Goal: Task Accomplishment & Management: Use online tool/utility

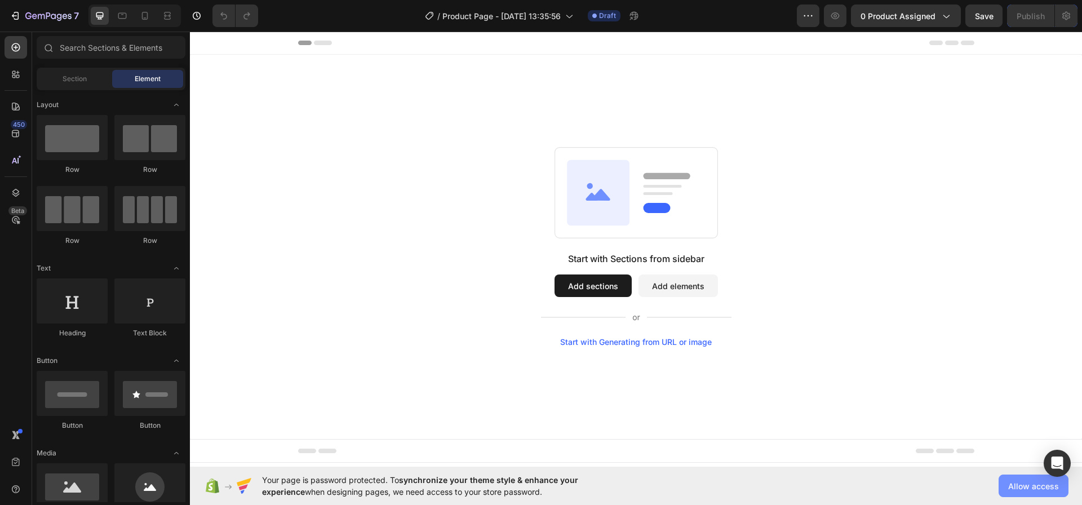
click at [1025, 491] on span "Allow access" at bounding box center [1033, 486] width 51 height 12
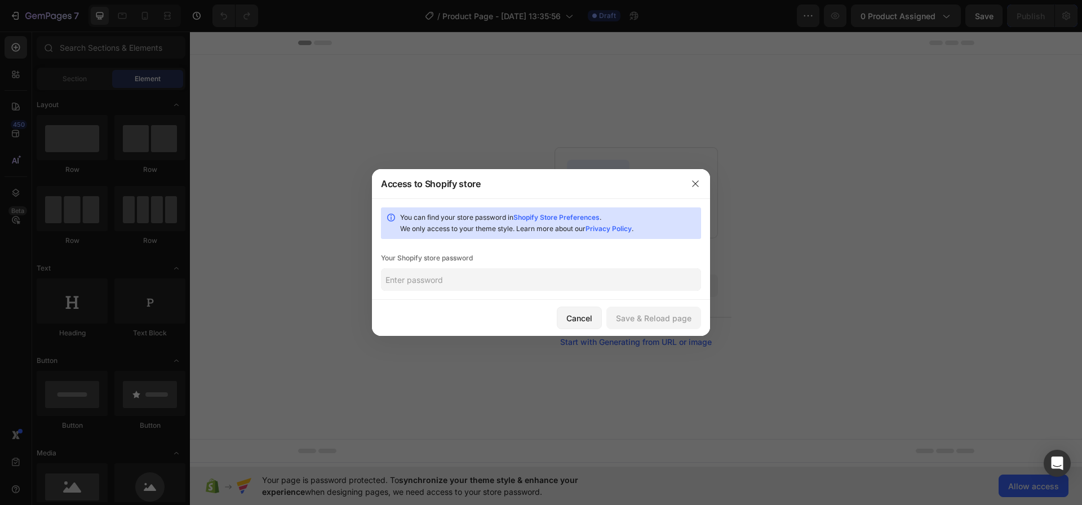
click at [610, 278] on input "text" at bounding box center [541, 279] width 320 height 23
click at [571, 280] on input "text" at bounding box center [541, 279] width 320 height 23
paste input "dohdag"
type input "dohdag"
click at [648, 329] on button "Save & Reload page" at bounding box center [653, 318] width 95 height 23
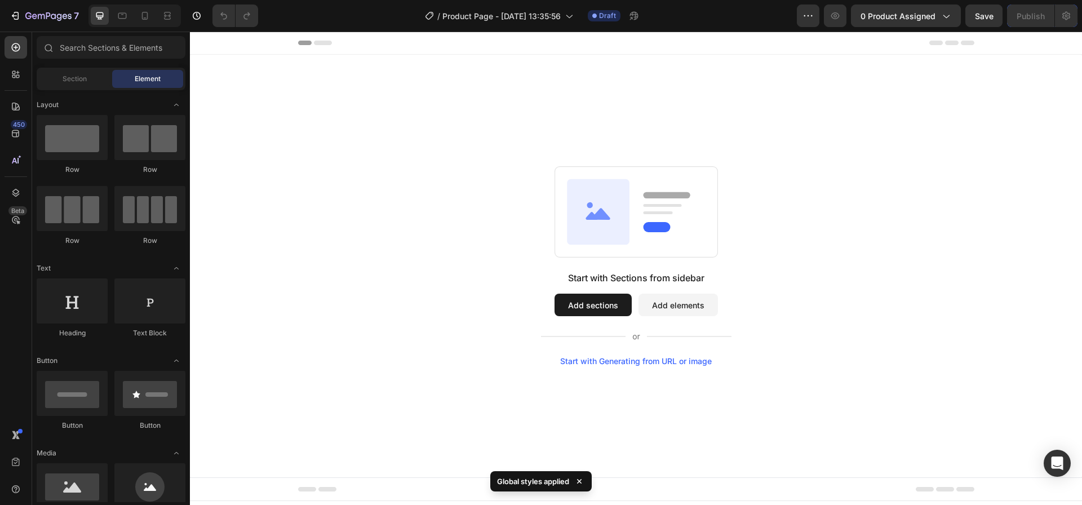
click at [615, 305] on button "Add sections" at bounding box center [593, 305] width 77 height 23
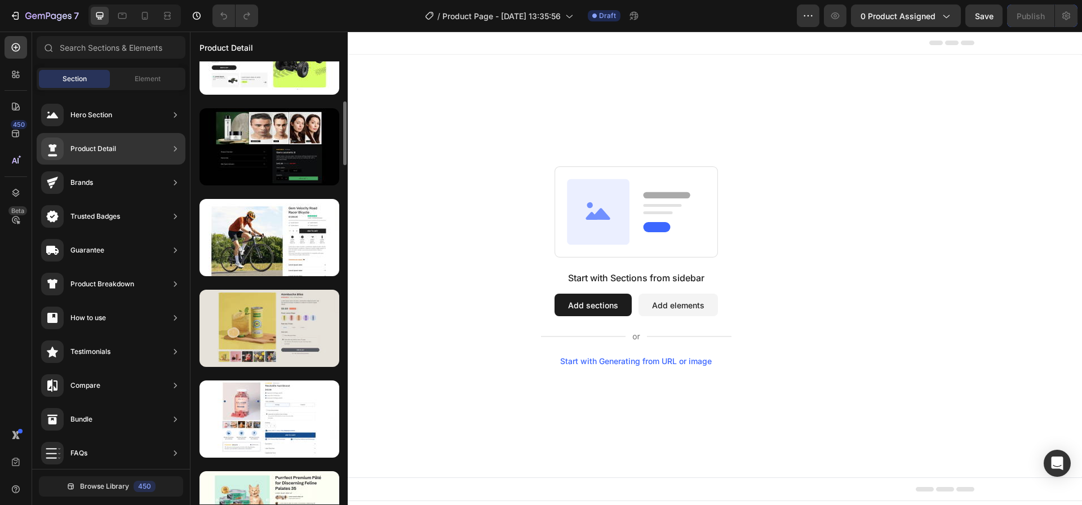
scroll to position [322, 0]
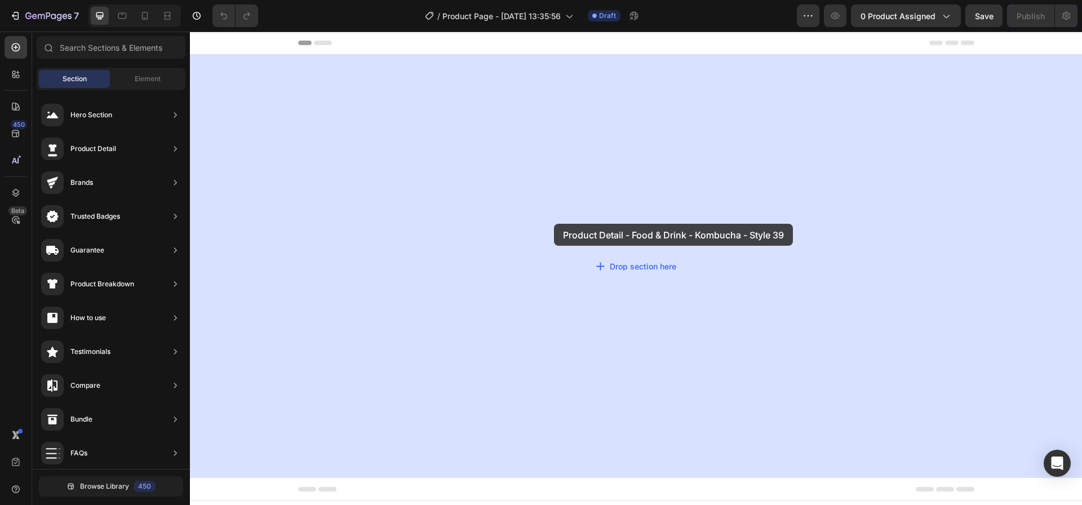
drag, startPoint x: 446, startPoint y: 352, endPoint x: 554, endPoint y: 224, distance: 168.0
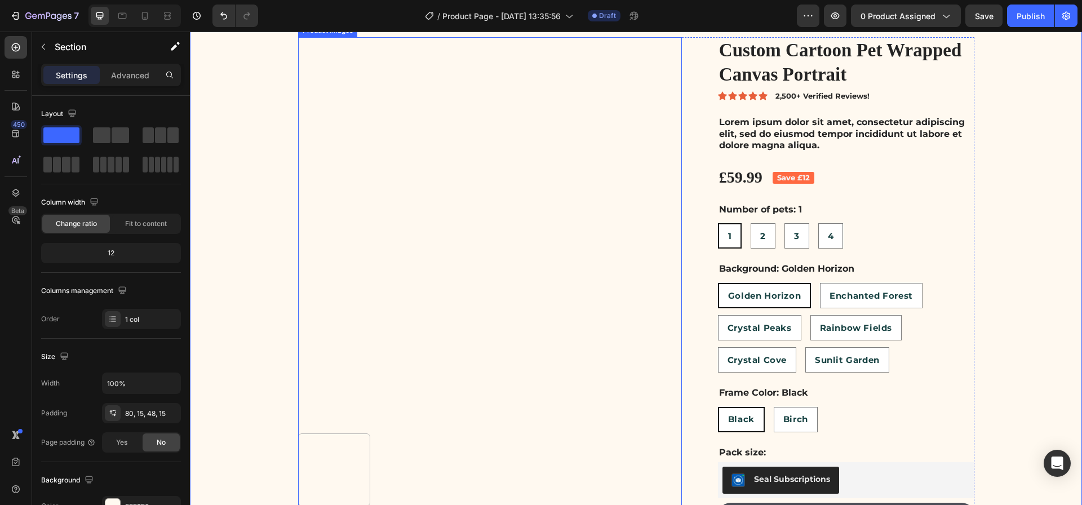
scroll to position [0, 0]
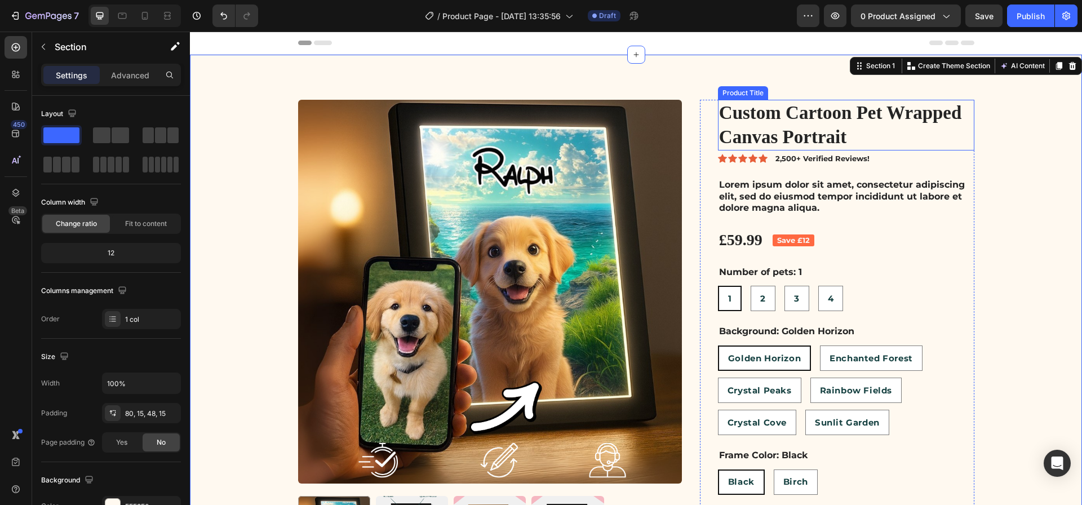
click at [739, 126] on h1 "Custom Cartoon Pet Wrapped Canvas Portrait" at bounding box center [846, 125] width 256 height 51
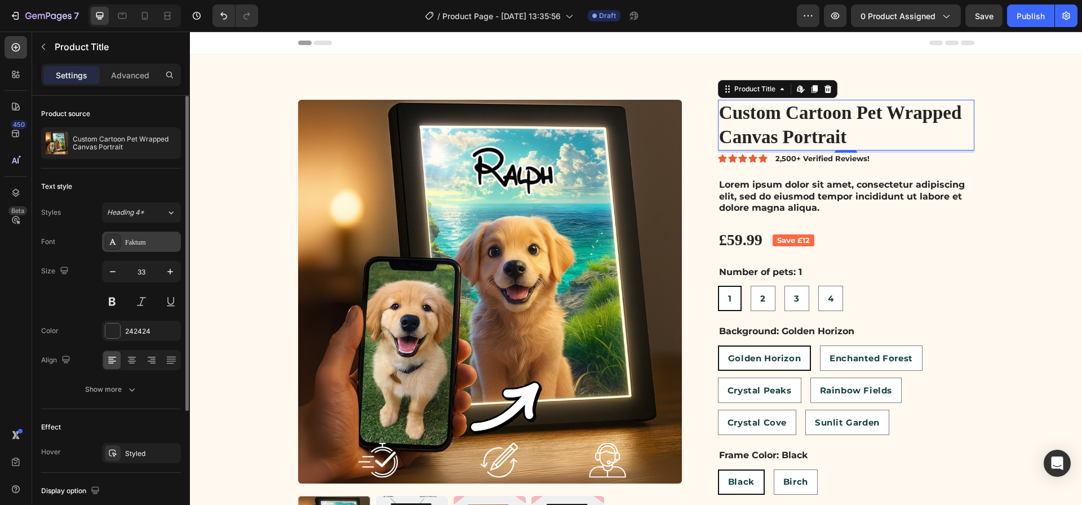
click at [143, 243] on div "Faktum" at bounding box center [151, 242] width 53 height 10
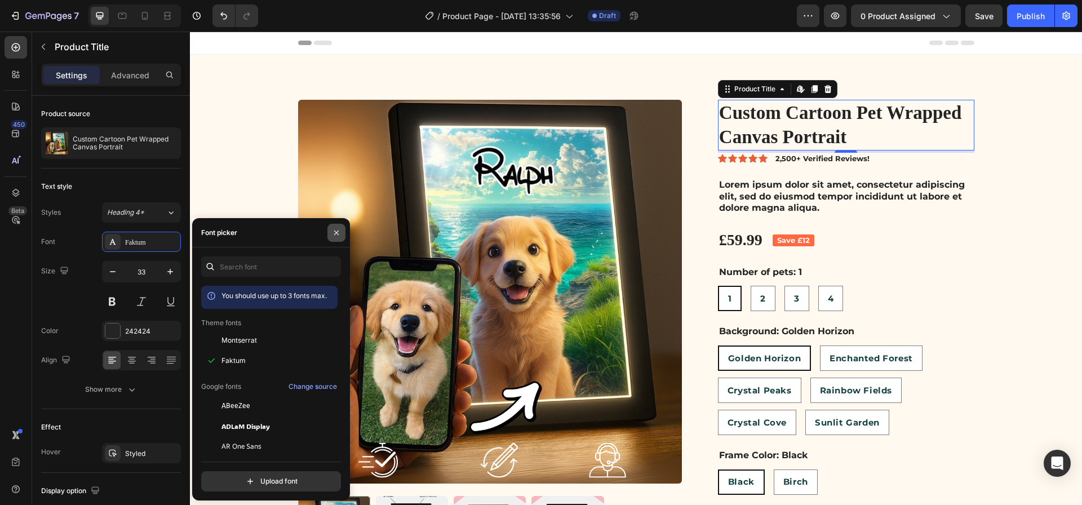
click at [338, 235] on icon "button" at bounding box center [336, 232] width 9 height 9
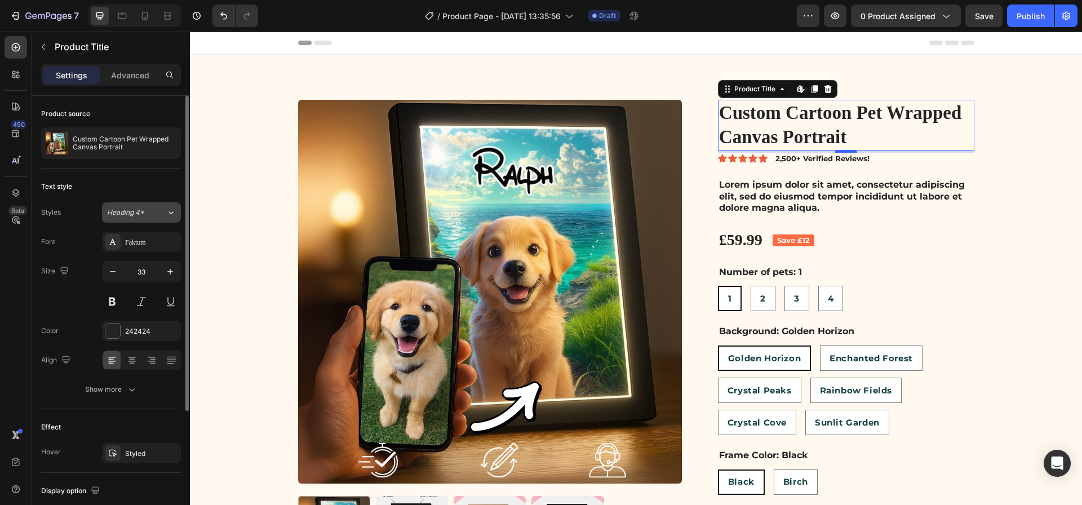
click at [147, 208] on div "Heading 4*" at bounding box center [130, 212] width 46 height 10
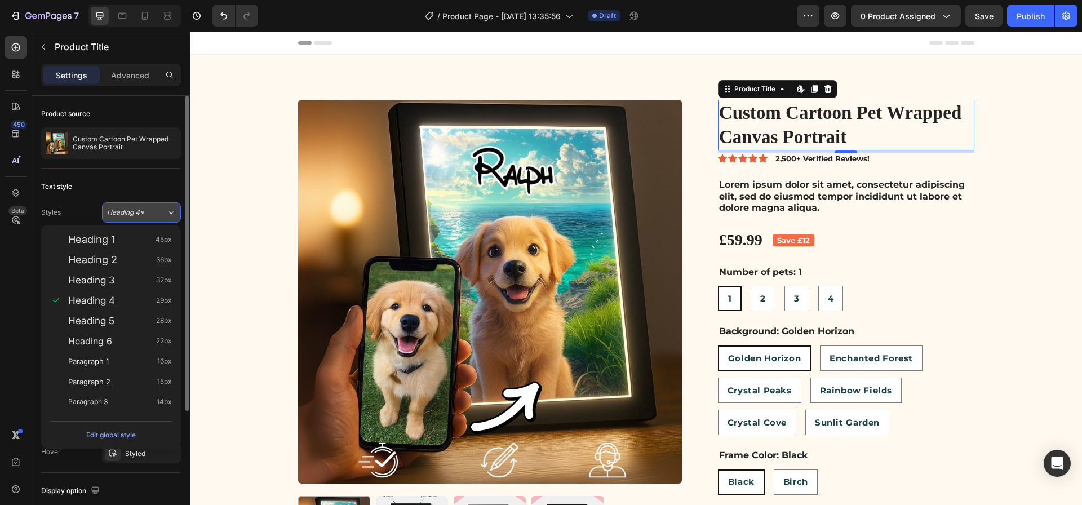
click at [145, 211] on div "Heading 4*" at bounding box center [130, 212] width 46 height 10
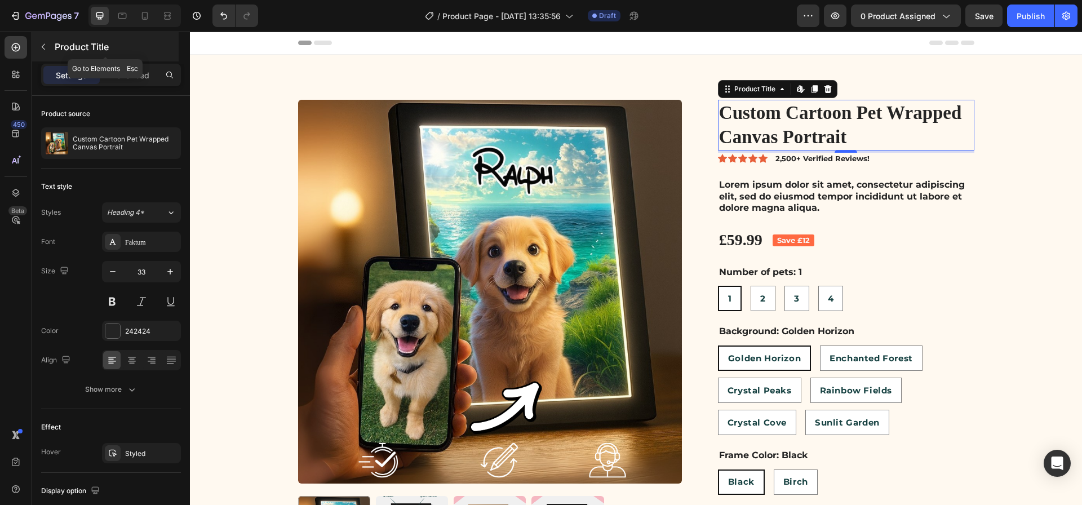
click at [42, 44] on icon "button" at bounding box center [43, 46] width 9 height 9
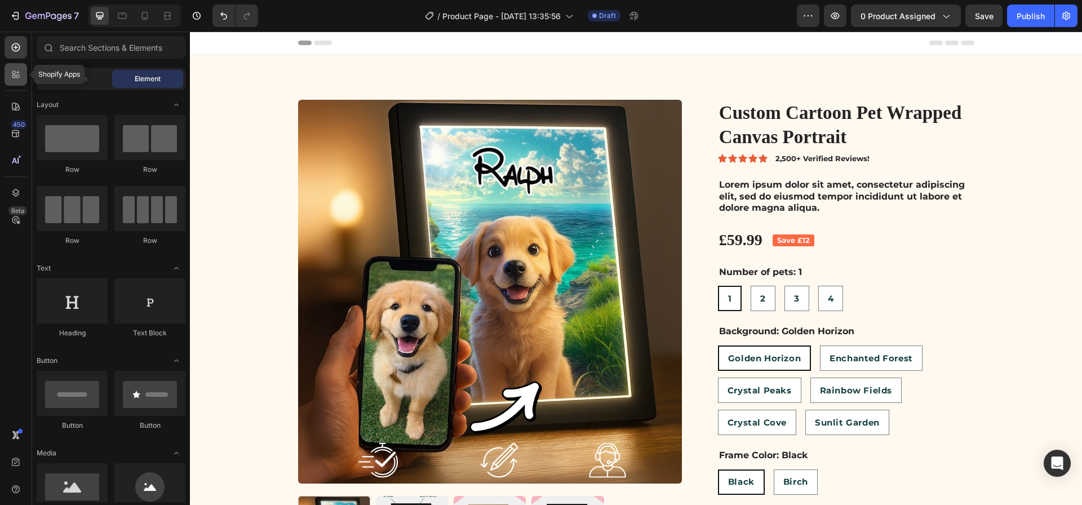
click at [16, 77] on icon at bounding box center [15, 74] width 11 height 11
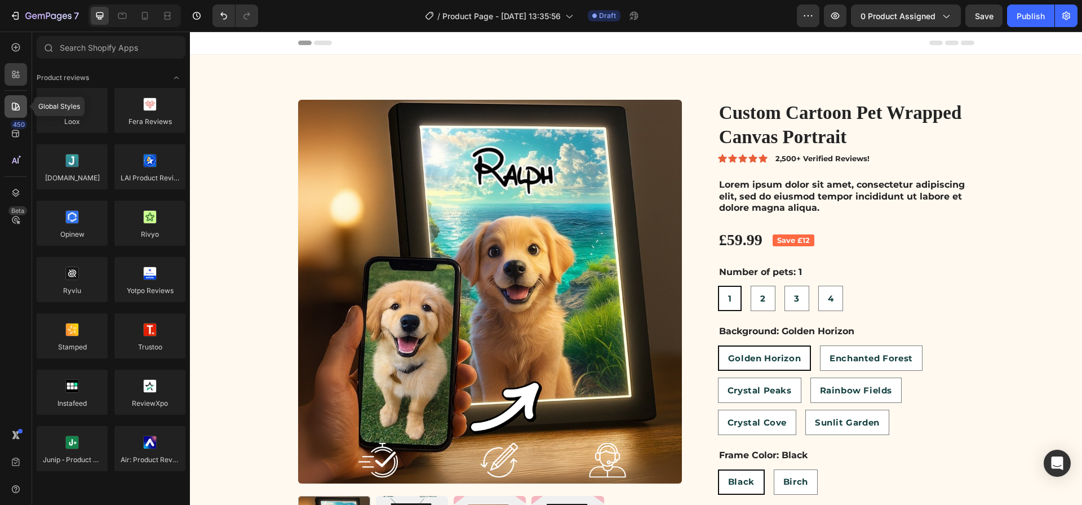
click at [15, 112] on icon at bounding box center [15, 106] width 11 height 11
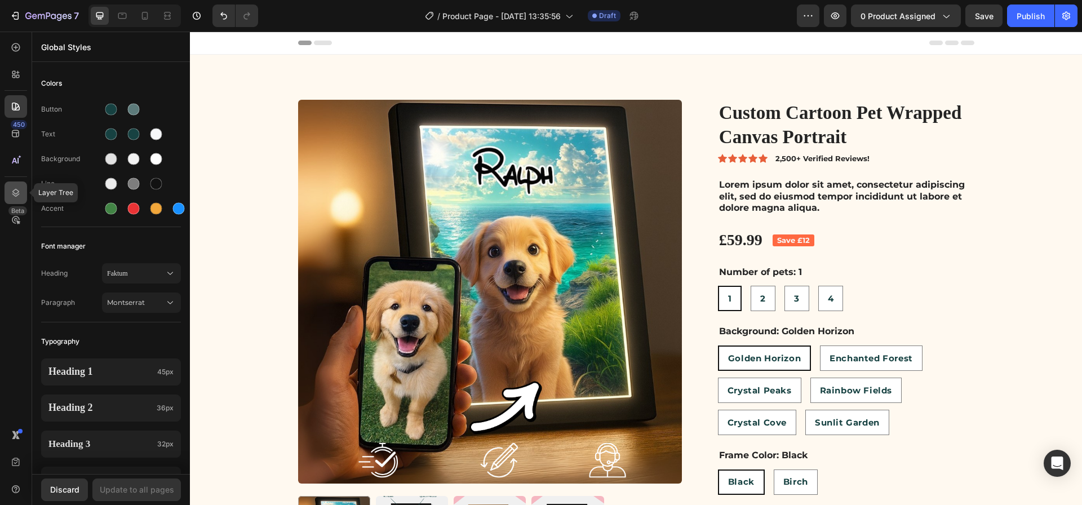
click at [20, 198] on icon at bounding box center [15, 192] width 11 height 11
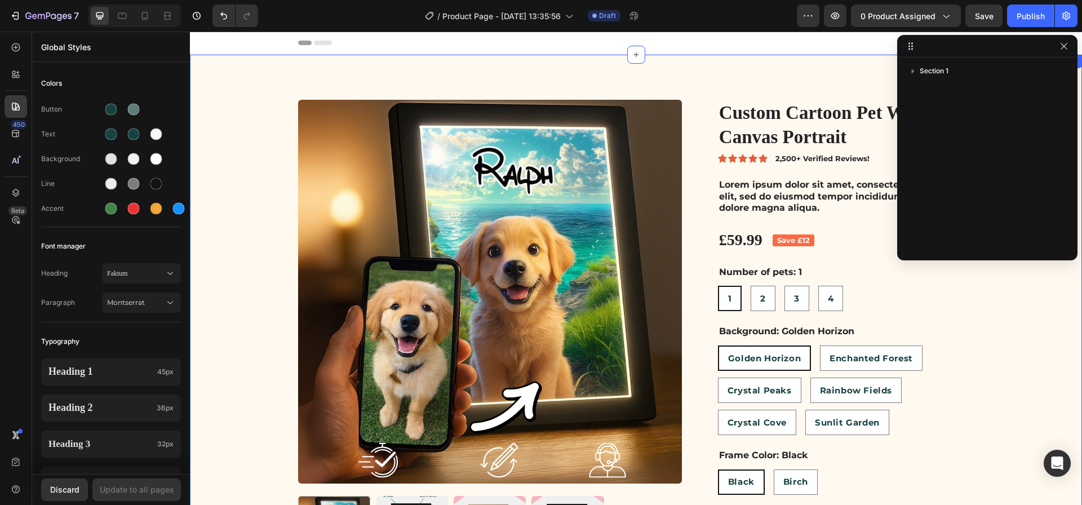
click at [876, 85] on div "Product Images Custom Cartoon Pet Wrapped Canvas Portrait Product Title Icon Ic…" at bounding box center [636, 350] width 892 height 590
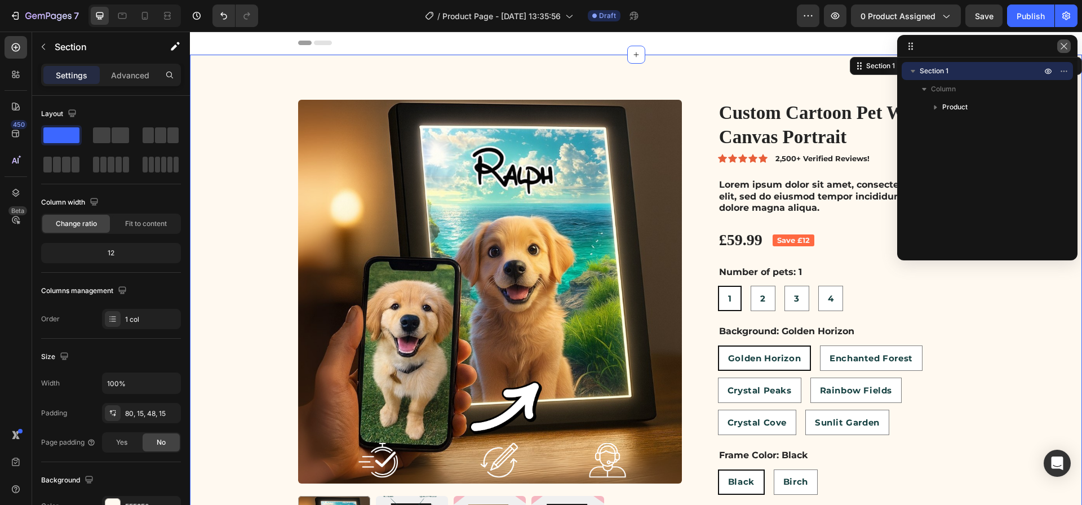
click at [1069, 50] on button "button" at bounding box center [1064, 46] width 14 height 14
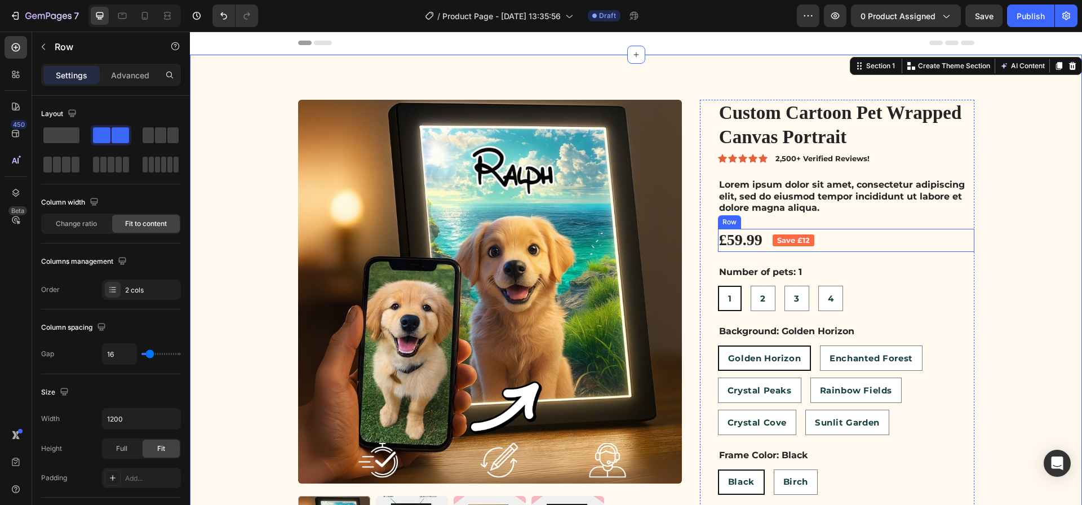
click at [768, 240] on div "£59.99 Product Price Product Price Save £12 Product Badge Row" at bounding box center [846, 240] width 256 height 23
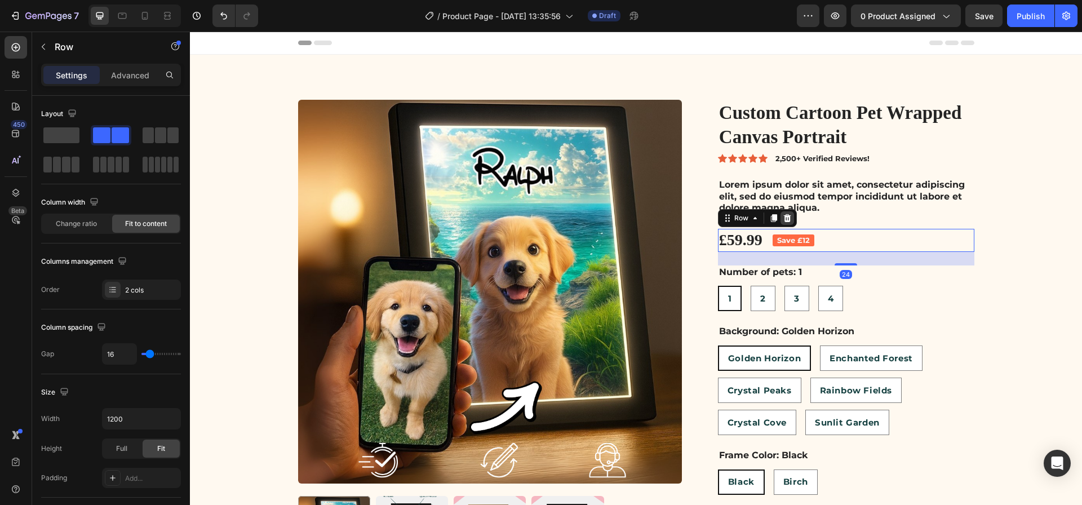
click at [785, 218] on icon at bounding box center [786, 218] width 7 height 8
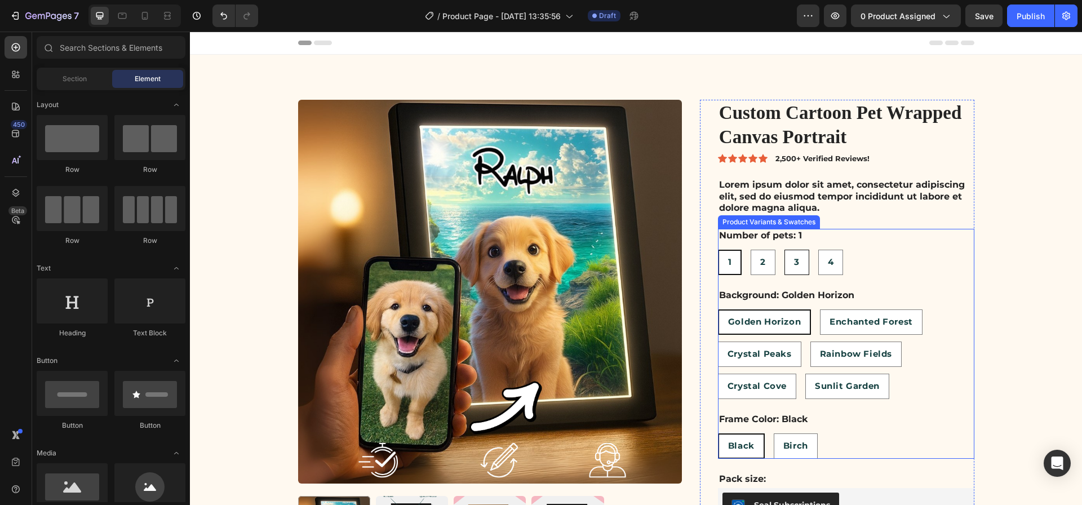
click at [796, 267] on div "3" at bounding box center [797, 262] width 24 height 23
click at [785, 250] on input "3 3 3" at bounding box center [784, 249] width 1 height 1
radio input "true"
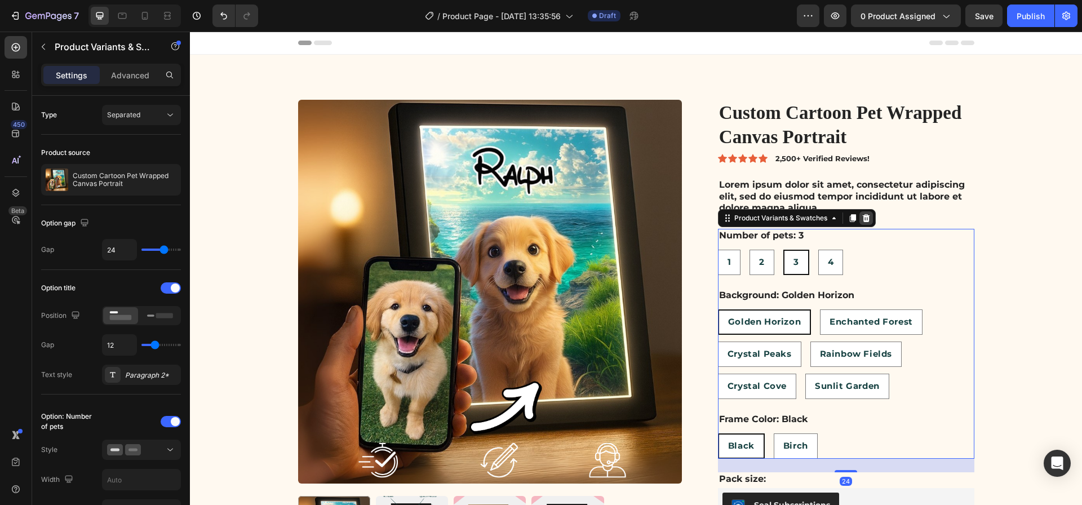
click at [864, 218] on icon at bounding box center [865, 218] width 7 height 8
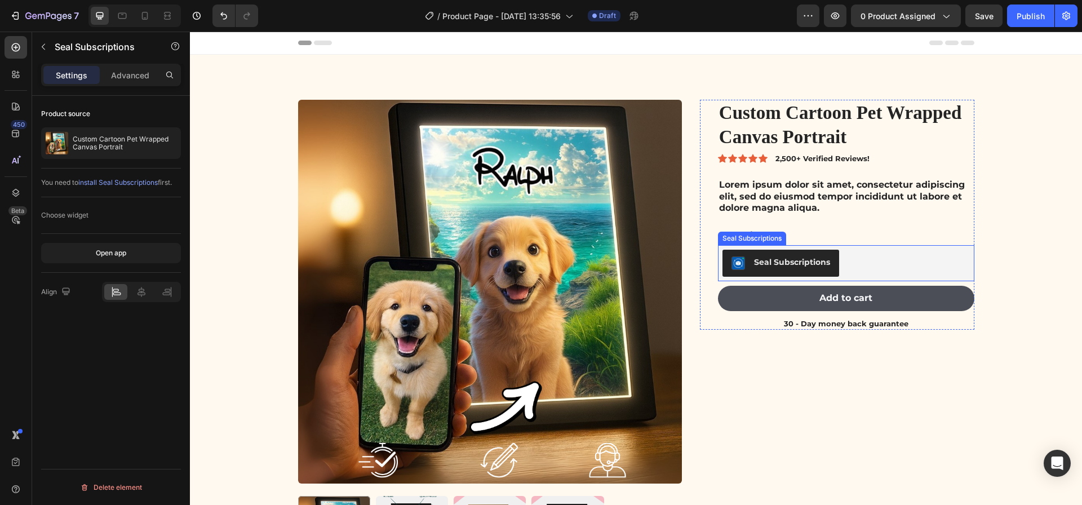
click at [858, 256] on div "Seal Subscriptions" at bounding box center [846, 263] width 247 height 27
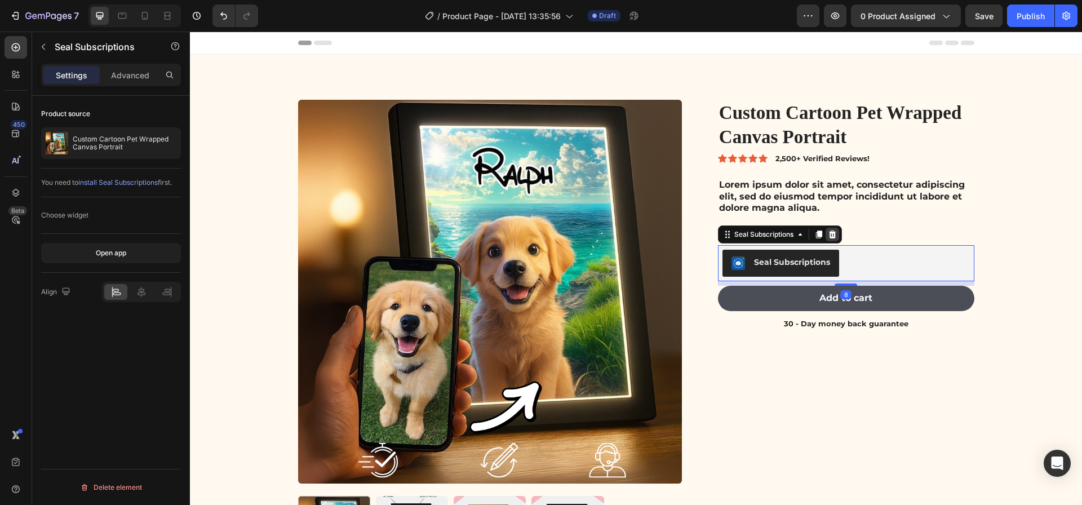
click at [835, 233] on icon at bounding box center [831, 235] width 7 height 8
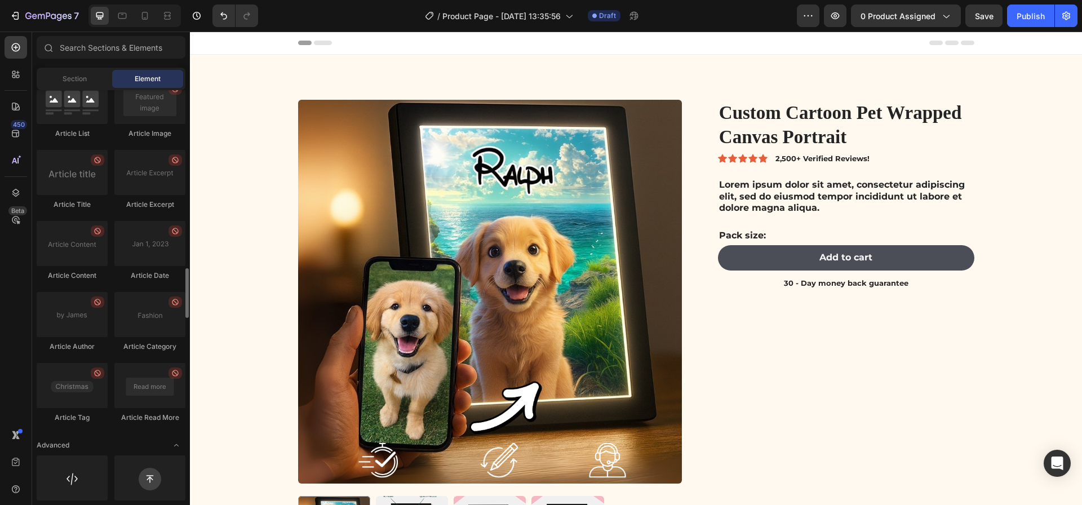
scroll to position [3002, 0]
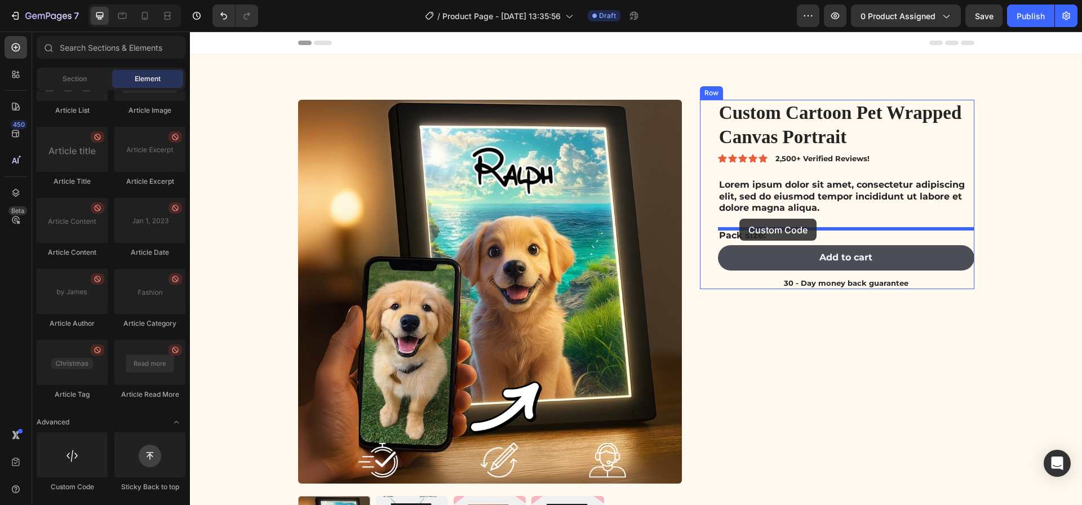
drag, startPoint x: 264, startPoint y: 478, endPoint x: 739, endPoint y: 219, distance: 541.2
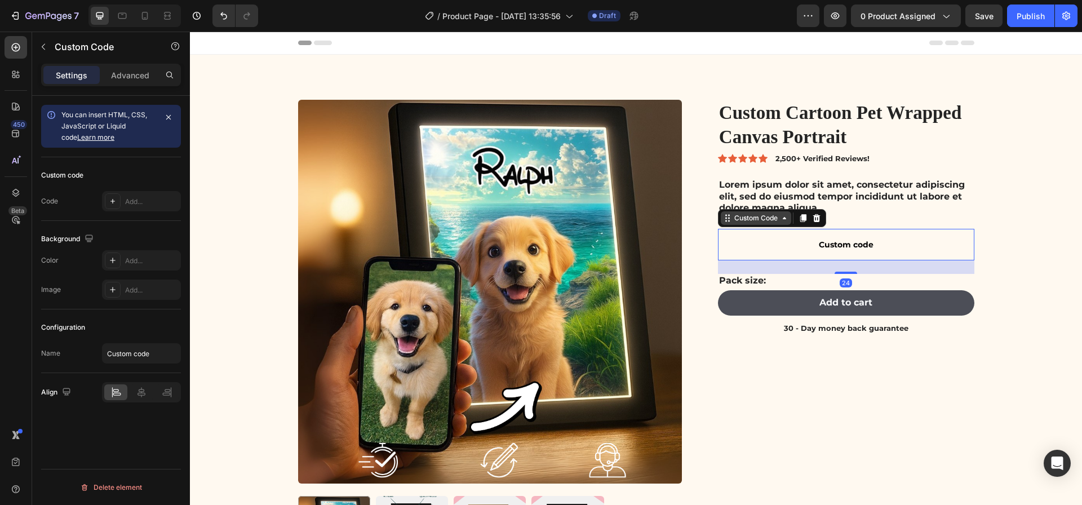
click at [786, 217] on icon at bounding box center [784, 218] width 9 height 9
click at [137, 205] on div "Add..." at bounding box center [151, 202] width 53 height 10
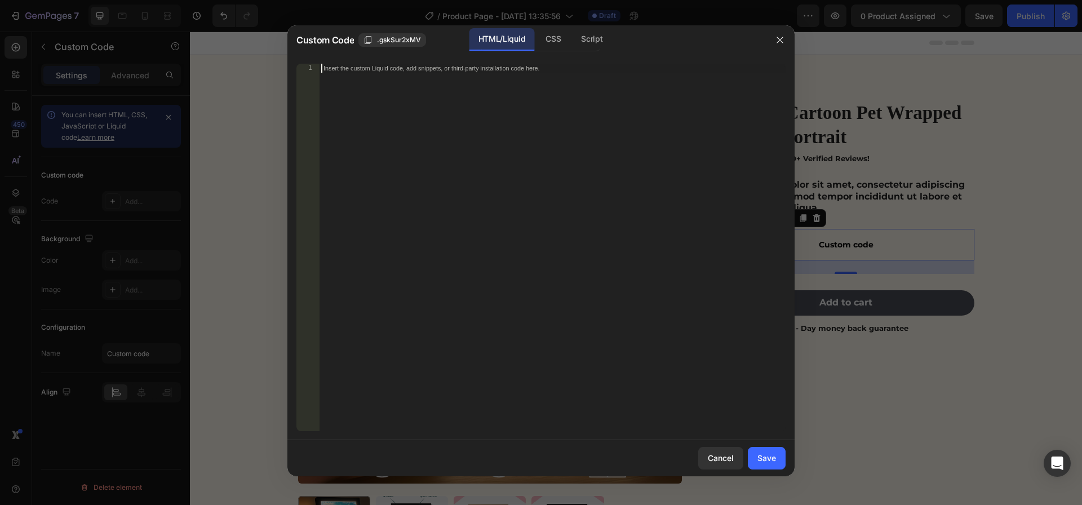
drag, startPoint x: 442, startPoint y: 107, endPoint x: 429, endPoint y: 122, distance: 19.6
click at [442, 107] on div "Insert the custom Liquid code, add snippets, or third-party installation code h…" at bounding box center [552, 256] width 467 height 385
paste textarea "dohdag"
type textarea "dohdag"
paste textarea "</script>"
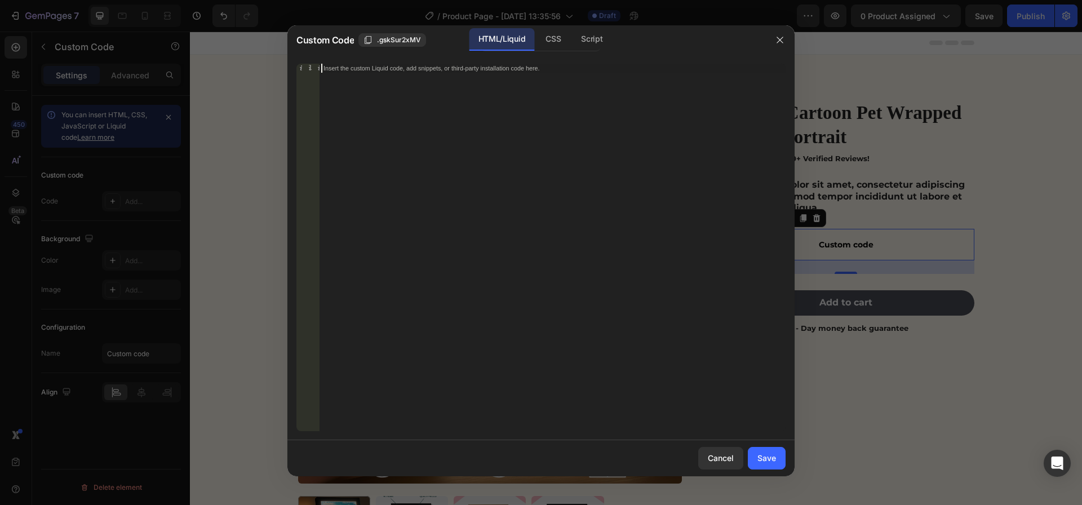
type textarea "</script>"
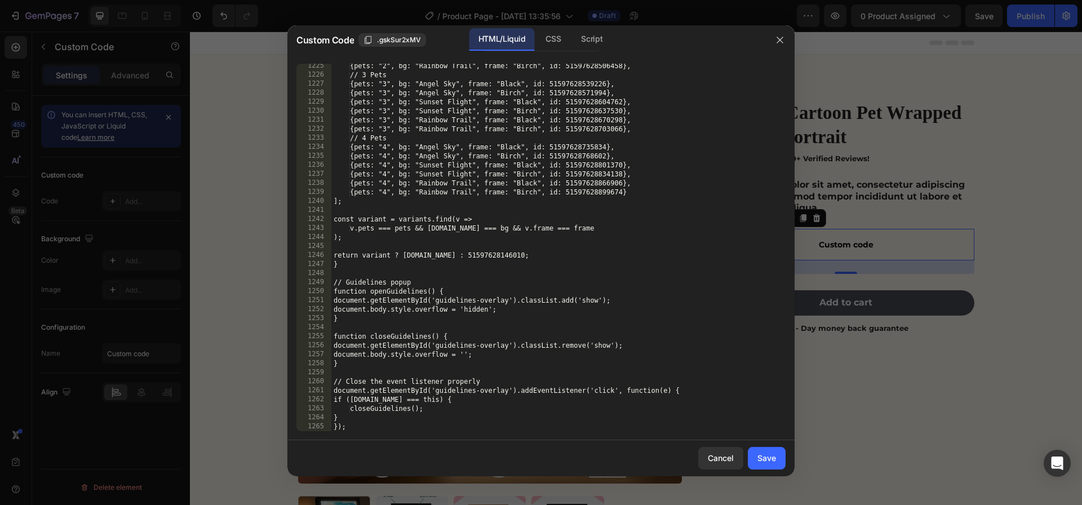
scroll to position [11229, 0]
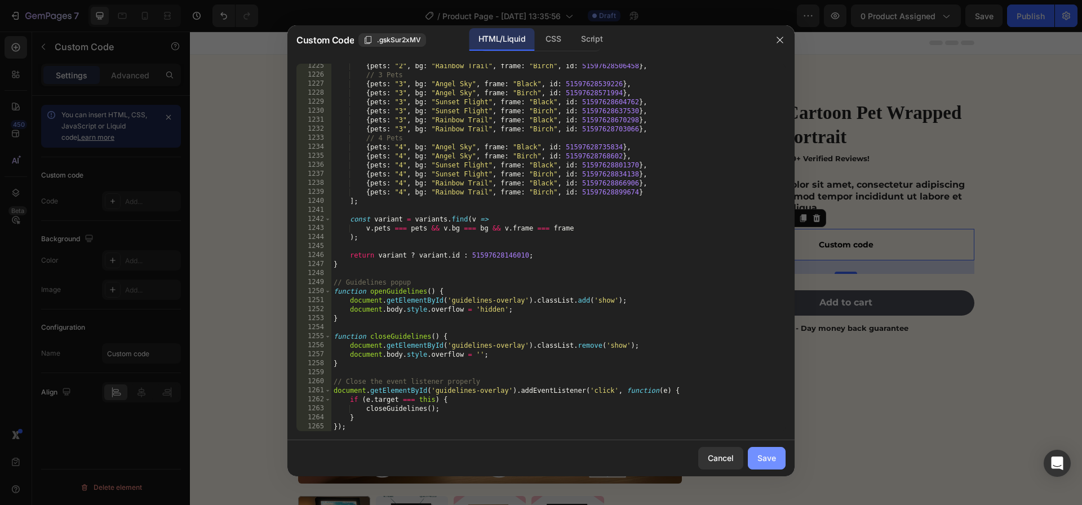
click at [770, 458] on div "Save" at bounding box center [766, 458] width 19 height 12
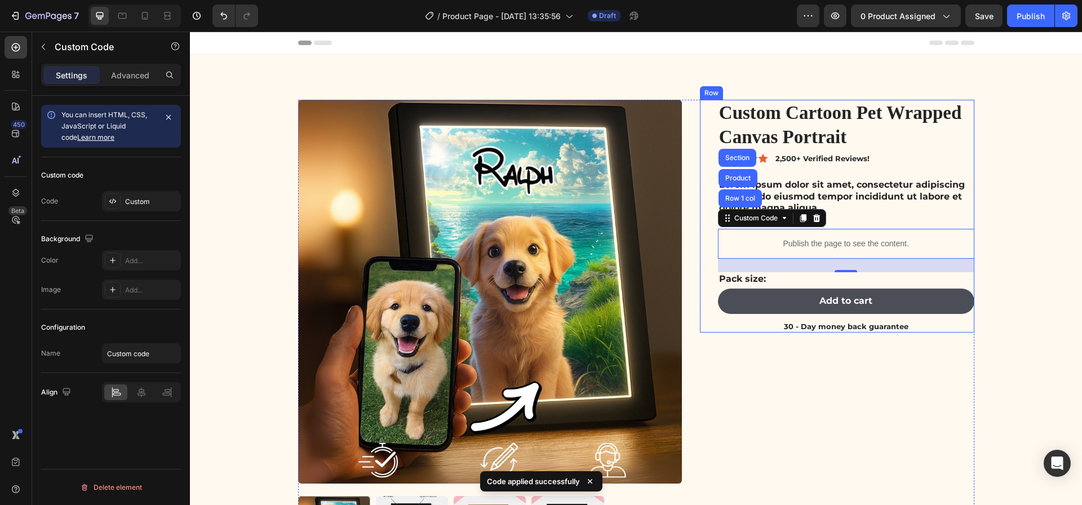
scroll to position [8, 0]
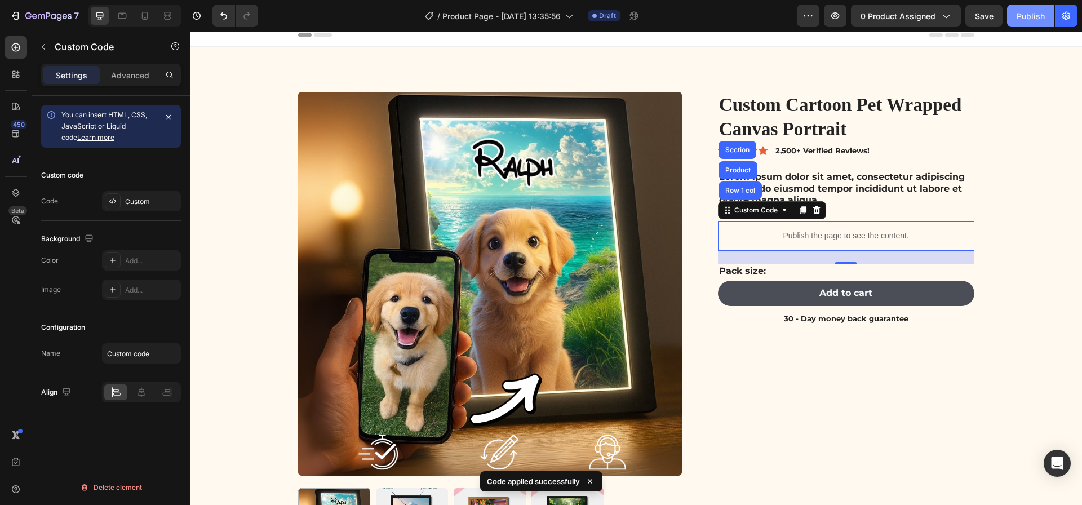
click at [1031, 16] on div "Publish" at bounding box center [1031, 16] width 28 height 12
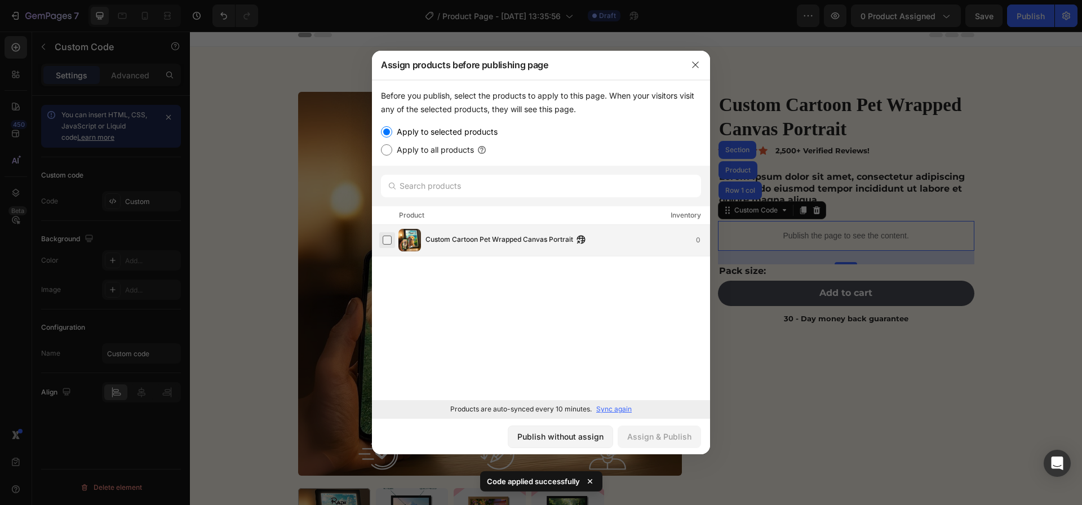
click at [386, 245] on label at bounding box center [387, 240] width 9 height 9
click at [653, 436] on div "Assign & Publish" at bounding box center [659, 437] width 64 height 12
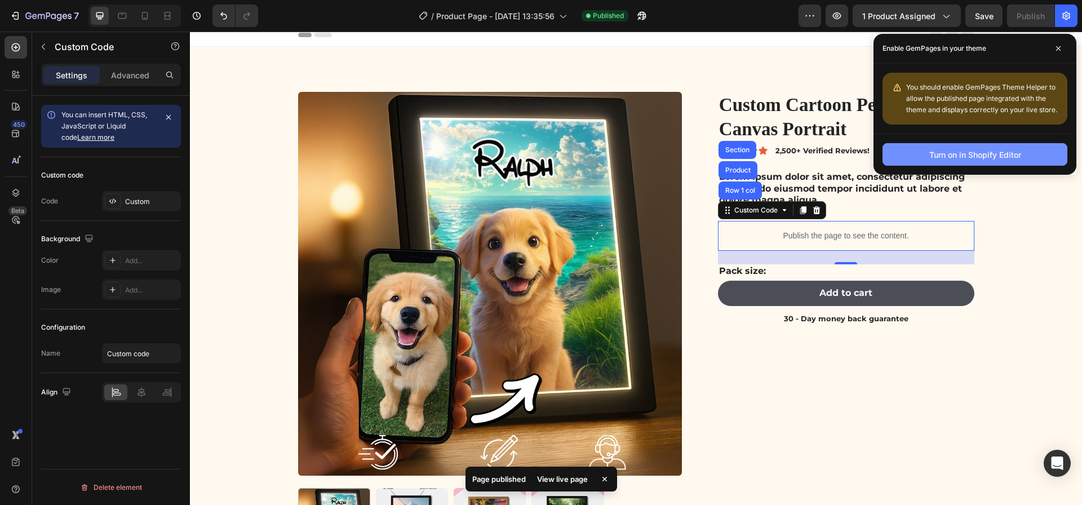
click at [930, 147] on button "Turn on in Shopify Editor" at bounding box center [975, 154] width 185 height 23
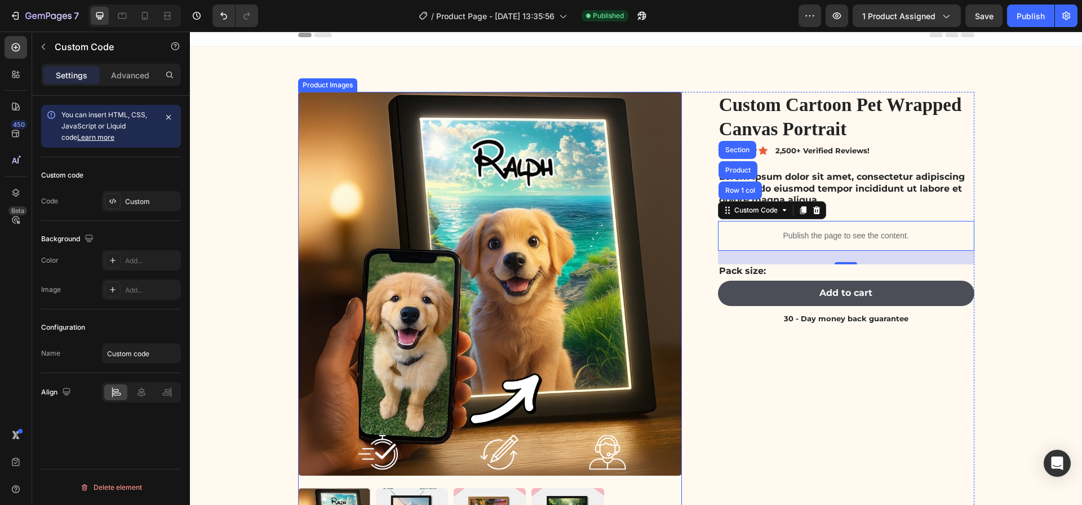
scroll to position [0, 0]
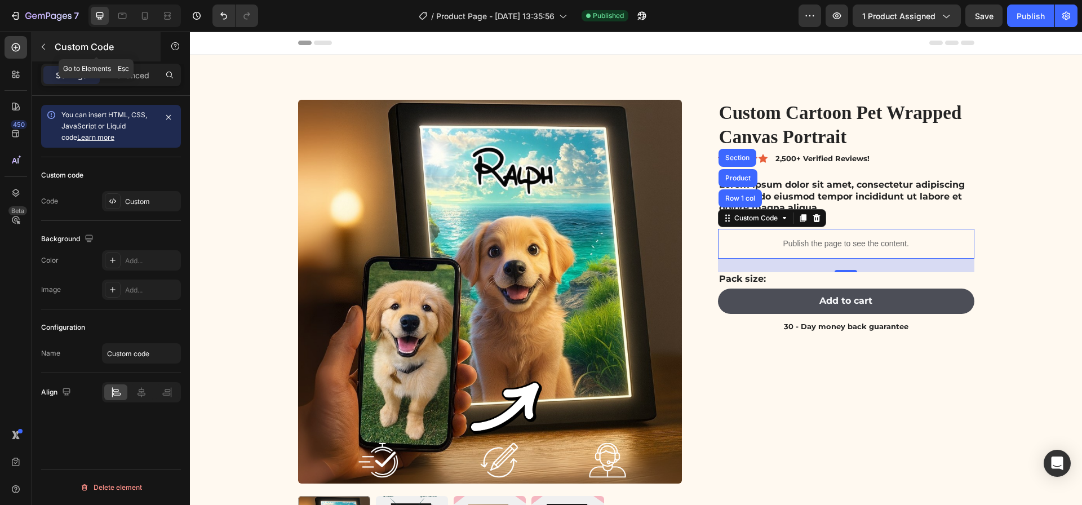
click at [47, 47] on icon "button" at bounding box center [43, 46] width 9 height 9
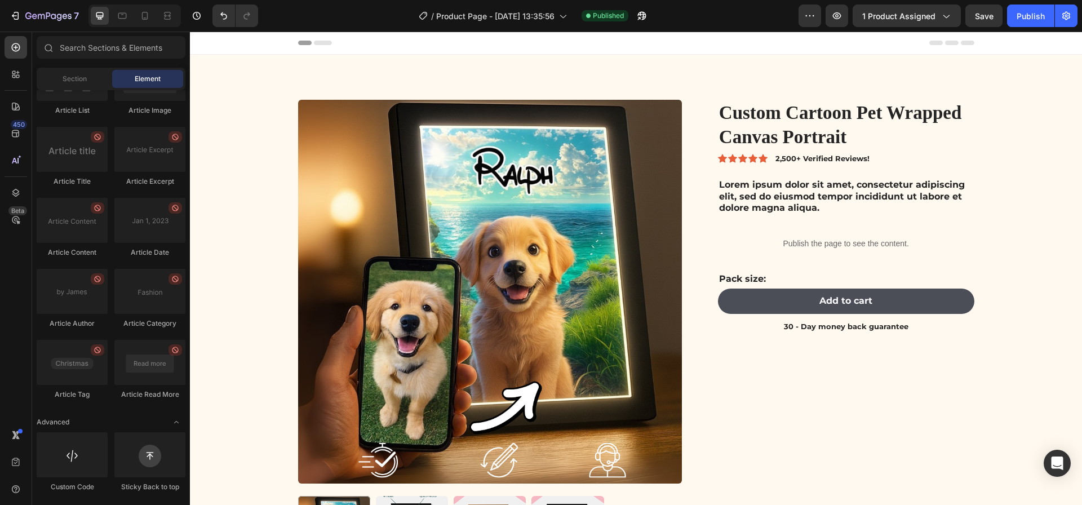
click at [795, 18] on div "/ Product Page - [DATE] 13:35:56 Published" at bounding box center [532, 16] width 531 height 23
click at [816, 15] on icon "button" at bounding box center [809, 15] width 11 height 11
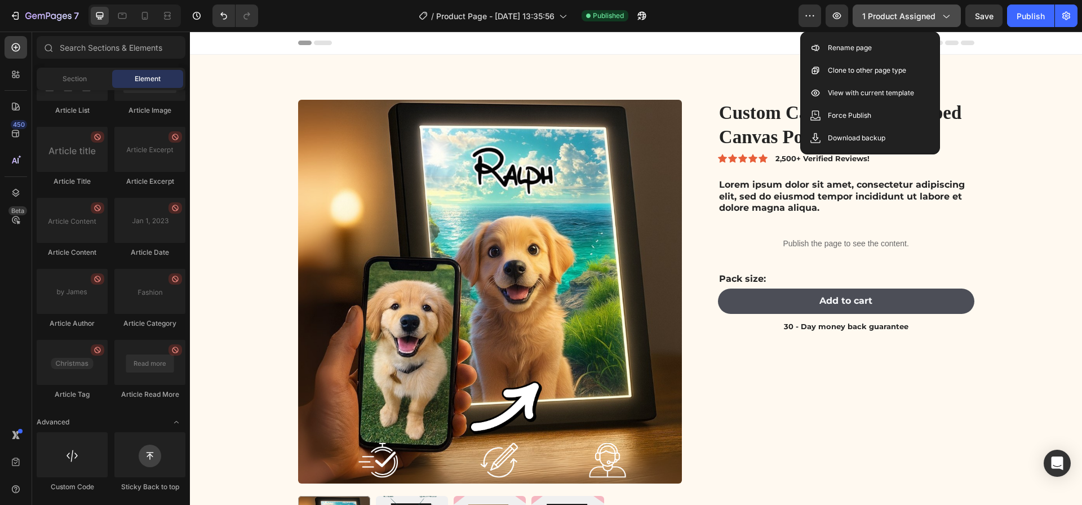
click at [920, 18] on span "1 product assigned" at bounding box center [898, 16] width 73 height 12
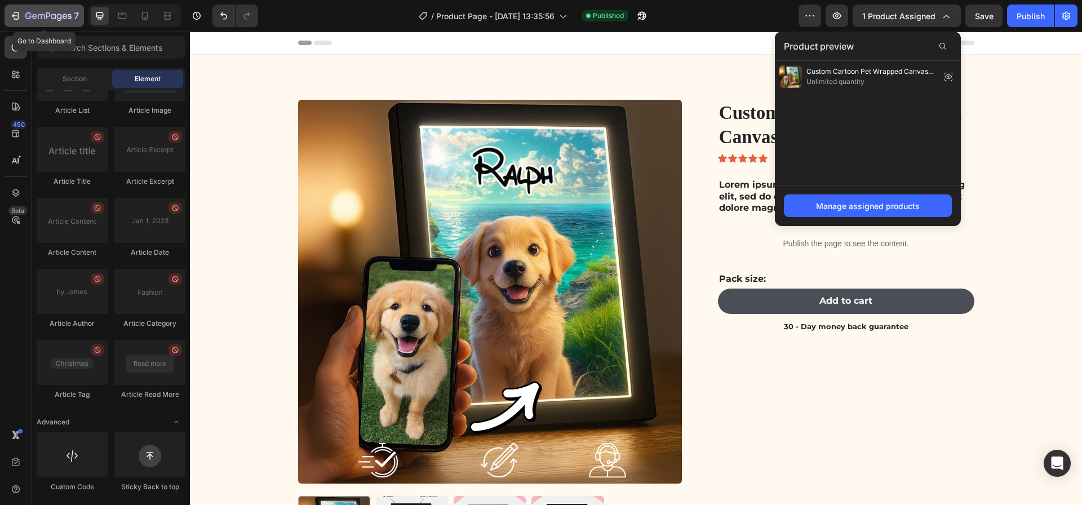
click at [28, 20] on icon "button" at bounding box center [48, 17] width 46 height 10
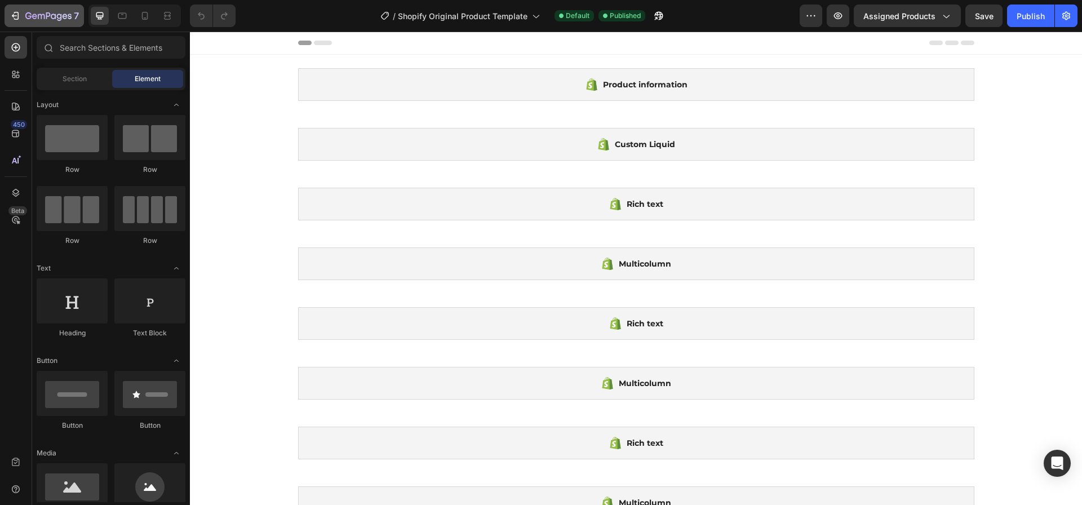
click at [15, 20] on icon "button" at bounding box center [15, 15] width 11 height 11
